Goal: Find specific page/section: Find specific page/section

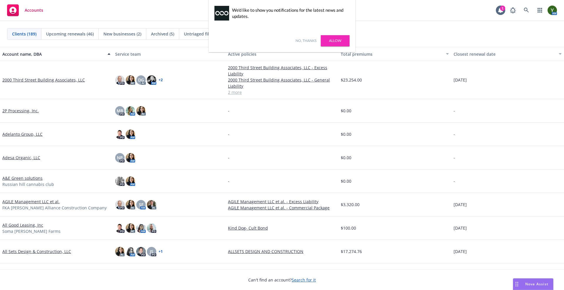
click at [303, 37] on div "No, thanks [PERSON_NAME]" at bounding box center [282, 40] width 147 height 23
click at [306, 39] on link "No, thanks" at bounding box center [305, 40] width 21 height 5
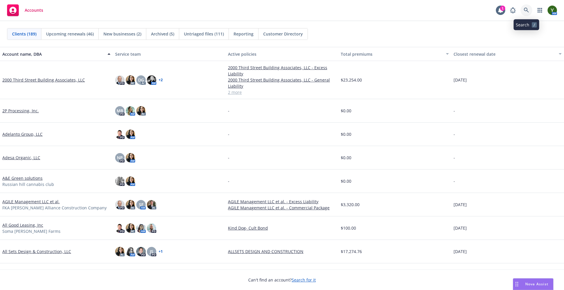
click at [530, 9] on link at bounding box center [526, 10] width 12 height 12
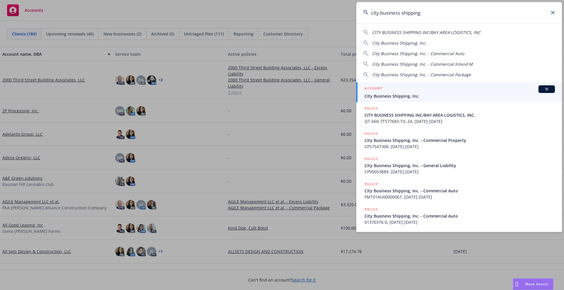
type input "city business shipping"
click at [404, 90] on div "ACCOUNT BI" at bounding box center [459, 89] width 190 height 8
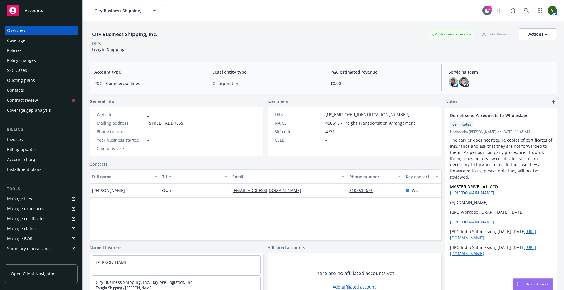
click at [17, 54] on div "Policies" at bounding box center [14, 50] width 15 height 9
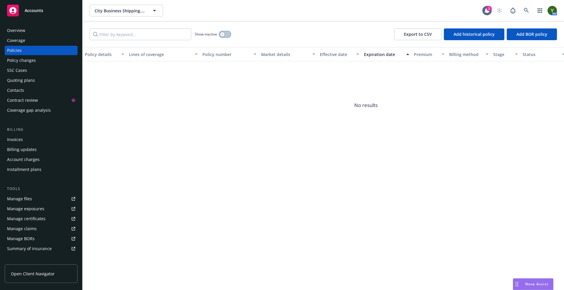
click at [226, 36] on button "button" at bounding box center [224, 34] width 11 height 6
